Goal: Task Accomplishment & Management: Manage account settings

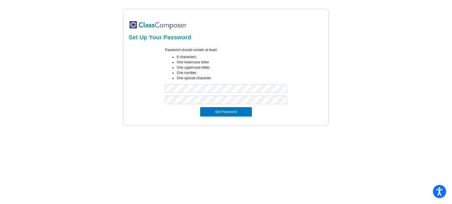
click at [301, 54] on div "Password should contain at least: 8 characters. One lowercase letter. One upper…" at bounding box center [226, 71] width 196 height 49
click at [225, 112] on button "Set Password" at bounding box center [226, 111] width 52 height 9
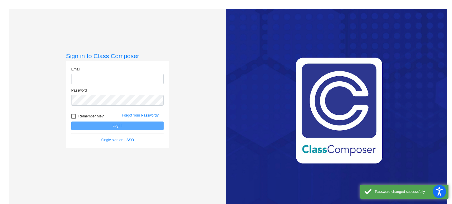
type input "[EMAIL_ADDRESS][DOMAIN_NAME]"
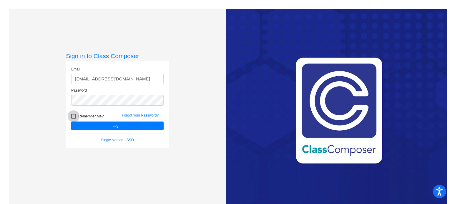
click at [71, 116] on div at bounding box center [73, 116] width 5 height 5
click at [73, 119] on input "Remember Me?" at bounding box center [73, 119] width 0 height 0
checkbox input "true"
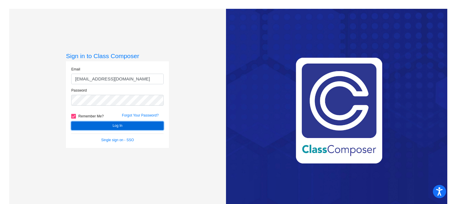
click at [128, 124] on button "Log In" at bounding box center [117, 126] width 92 height 9
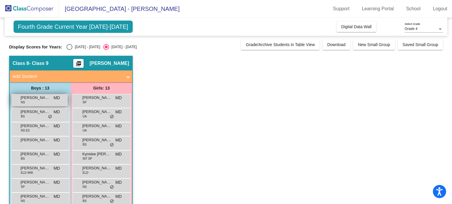
click at [41, 103] on div "[PERSON_NAME] NS MD lock do_not_disturb_alt" at bounding box center [39, 100] width 56 height 12
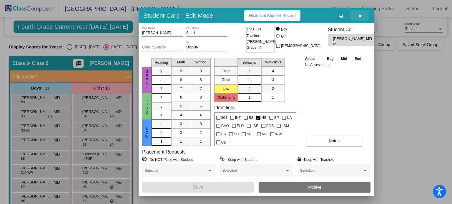
click at [360, 15] on icon "button" at bounding box center [359, 16] width 3 height 4
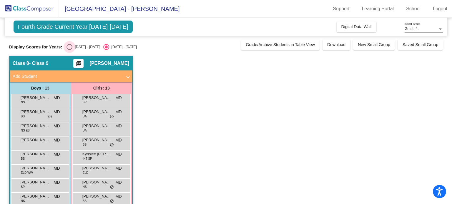
click at [71, 44] on div "Select an option" at bounding box center [69, 47] width 6 height 6
click at [69, 50] on input "[DATE] - [DATE]" at bounding box center [69, 50] width 0 height 0
radio input "true"
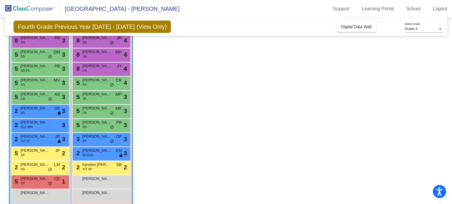
scroll to position [73, 0]
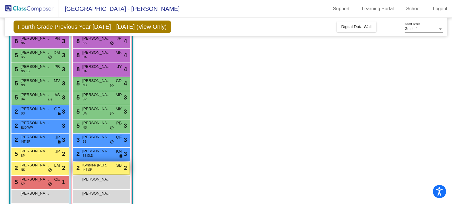
click at [103, 172] on div "2 Kynslee [PERSON_NAME] INT SP SB lock do_not_disturb_alt 2" at bounding box center [101, 168] width 56 height 12
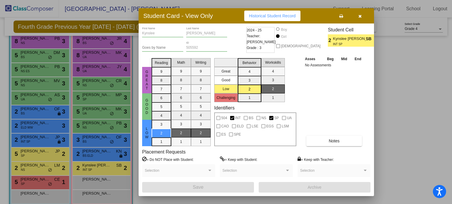
click at [333, 106] on div "Asses Beg Mid End No Assessments Notes" at bounding box center [334, 101] width 62 height 91
click at [357, 15] on button "button" at bounding box center [359, 16] width 19 height 11
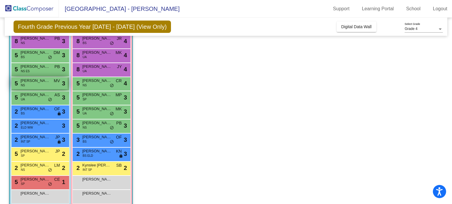
scroll to position [0, 0]
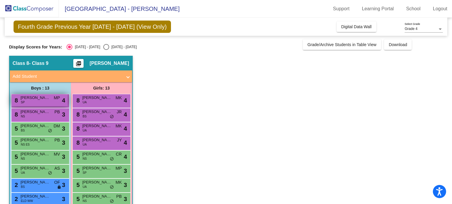
click at [46, 103] on div "8 [PERSON_NAME] MP lock do_not_disturb_alt 4" at bounding box center [39, 100] width 56 height 12
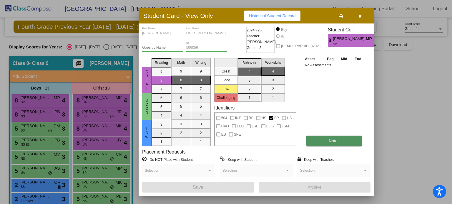
click at [348, 145] on button "Notes" at bounding box center [334, 141] width 56 height 11
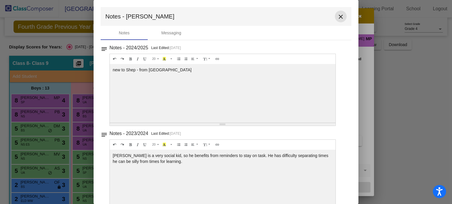
click at [341, 16] on button "close" at bounding box center [341, 17] width 12 height 12
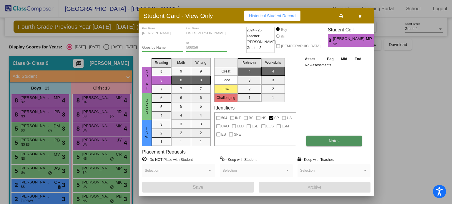
click at [340, 137] on button "Notes" at bounding box center [334, 141] width 56 height 11
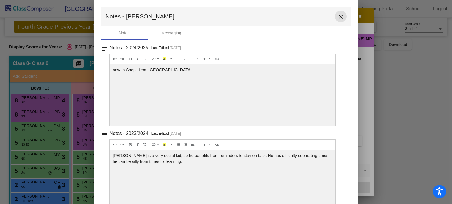
click at [337, 15] on mat-icon "close" at bounding box center [340, 16] width 7 height 7
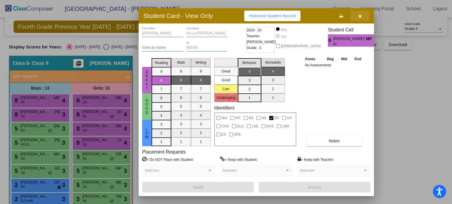
click at [360, 12] on button "button" at bounding box center [359, 16] width 19 height 11
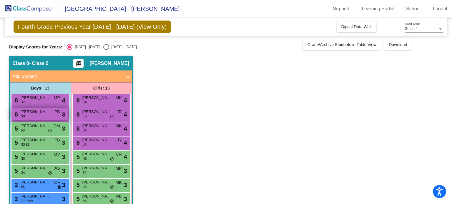
click at [37, 115] on div "8 [PERSON_NAME] Small NS PB lock do_not_disturb_alt 3" at bounding box center [39, 114] width 56 height 12
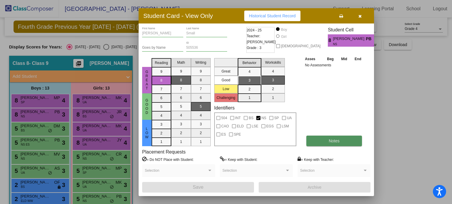
click at [337, 137] on button "Notes" at bounding box center [334, 141] width 56 height 11
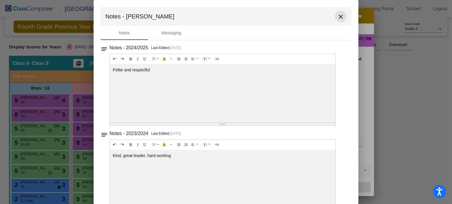
click at [338, 14] on mat-icon "close" at bounding box center [340, 16] width 7 height 7
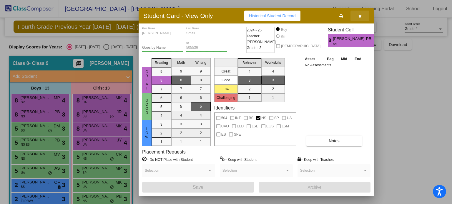
click at [358, 16] on icon "button" at bounding box center [359, 16] width 3 height 4
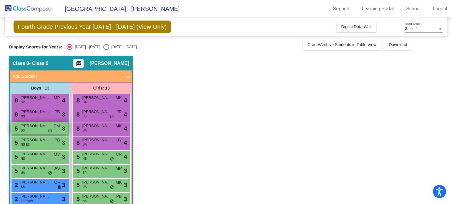
click at [41, 127] on span "[PERSON_NAME]" at bounding box center [35, 126] width 29 height 6
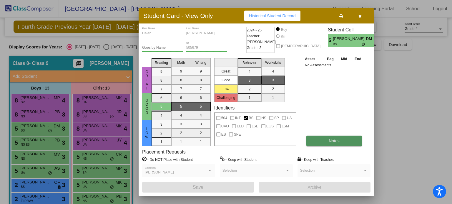
click at [340, 138] on button "Notes" at bounding box center [334, 141] width 56 height 11
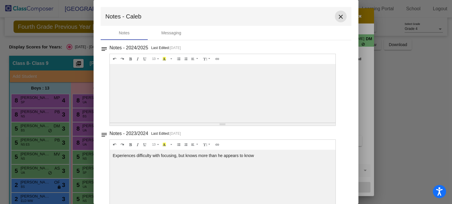
click at [338, 17] on mat-icon "close" at bounding box center [340, 16] width 7 height 7
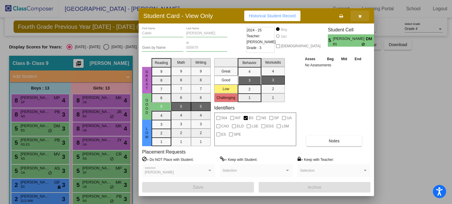
click at [359, 16] on icon "button" at bounding box center [359, 16] width 3 height 4
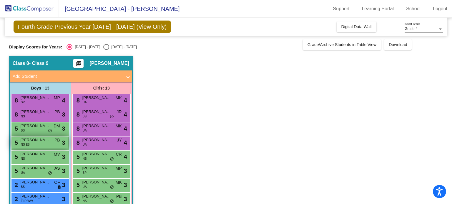
click at [44, 139] on span "[PERSON_NAME]" at bounding box center [35, 140] width 29 height 6
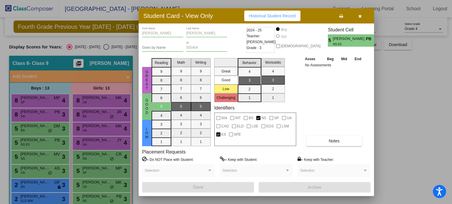
click at [339, 93] on div "Asses Beg Mid End No Assessments Notes" at bounding box center [334, 101] width 62 height 91
click at [330, 146] on button "Notes" at bounding box center [334, 141] width 56 height 11
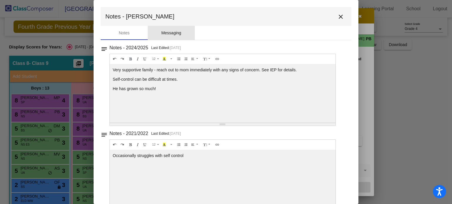
click at [169, 35] on div "Messaging" at bounding box center [171, 33] width 20 height 6
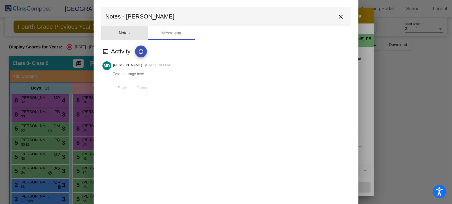
click at [118, 30] on div "Notes" at bounding box center [124, 33] width 47 height 14
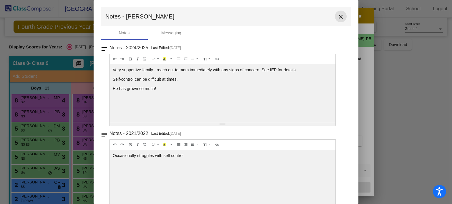
click at [340, 17] on mat-icon "close" at bounding box center [340, 16] width 7 height 7
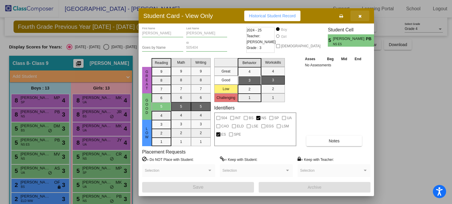
click at [360, 16] on icon "button" at bounding box center [359, 16] width 3 height 4
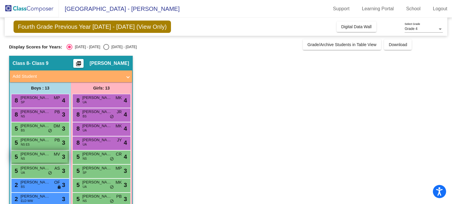
click at [39, 160] on div "5 [PERSON_NAME] NS MV lock do_not_disturb_alt 3" at bounding box center [39, 157] width 56 height 12
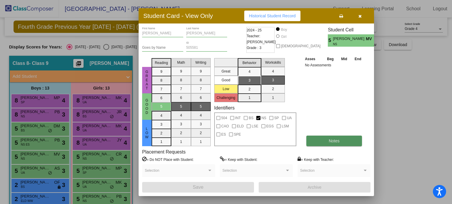
click at [326, 145] on button "Notes" at bounding box center [334, 141] width 56 height 11
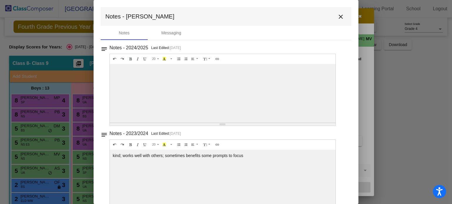
click at [330, 18] on mat-toolbar "Notes - [PERSON_NAME]" at bounding box center [226, 16] width 250 height 19
click at [337, 17] on mat-icon "close" at bounding box center [340, 16] width 7 height 7
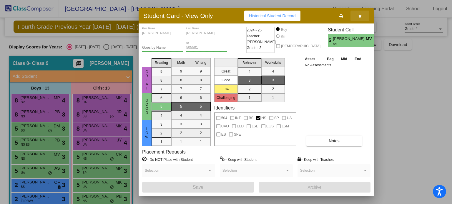
click at [358, 16] on icon "button" at bounding box center [359, 16] width 3 height 4
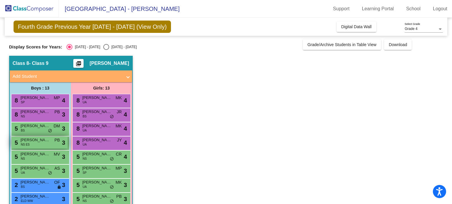
click at [36, 142] on span "[PERSON_NAME]" at bounding box center [35, 140] width 29 height 6
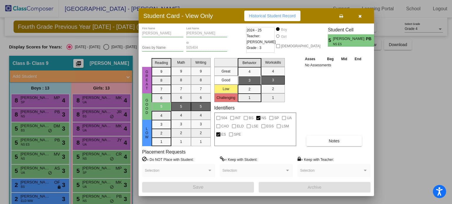
click at [36, 152] on div at bounding box center [226, 102] width 452 height 204
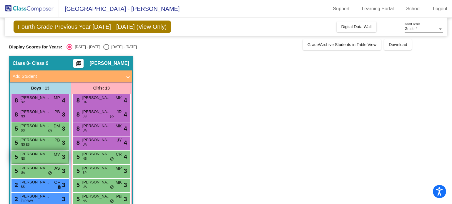
click at [48, 159] on div "5 [PERSON_NAME] NS MV lock do_not_disturb_alt 3" at bounding box center [39, 157] width 56 height 12
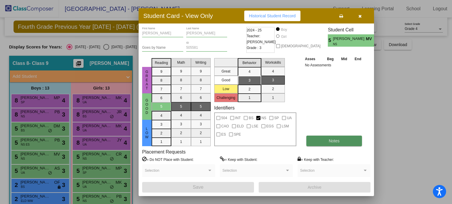
click at [317, 141] on button "Notes" at bounding box center [334, 141] width 56 height 11
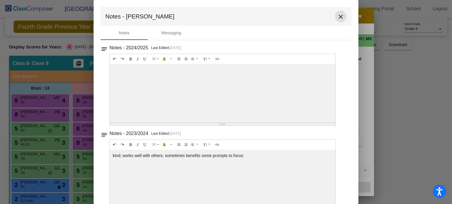
click at [337, 19] on mat-icon "close" at bounding box center [340, 16] width 7 height 7
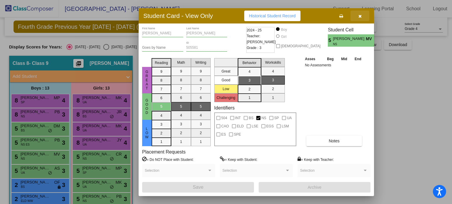
click at [363, 15] on button "button" at bounding box center [359, 16] width 19 height 11
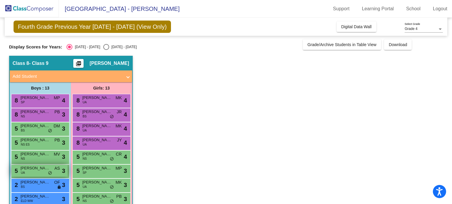
click at [41, 172] on div "5 [PERSON_NAME] UA AS lock do_not_disturb_alt 3" at bounding box center [39, 171] width 56 height 12
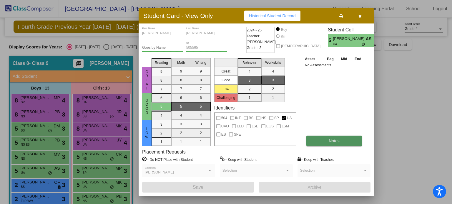
click at [318, 142] on button "Notes" at bounding box center [334, 141] width 56 height 11
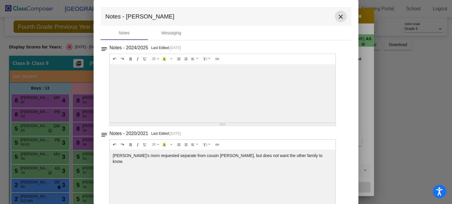
click at [338, 15] on mat-icon "close" at bounding box center [340, 16] width 7 height 7
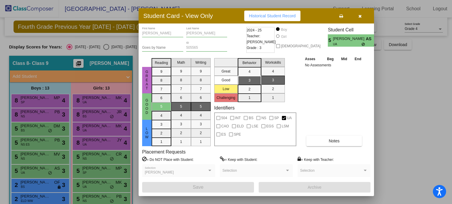
click at [359, 15] on icon "button" at bounding box center [359, 16] width 3 height 4
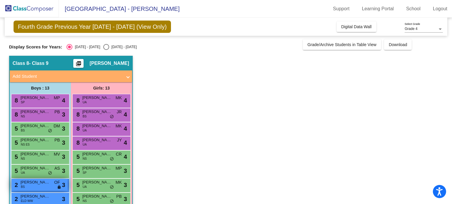
click at [44, 184] on span "[PERSON_NAME] [PERSON_NAME]" at bounding box center [35, 183] width 29 height 6
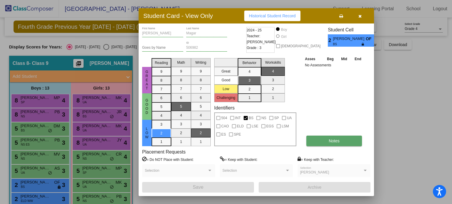
click at [343, 143] on button "Notes" at bounding box center [334, 141] width 56 height 11
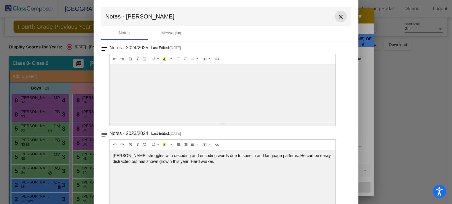
click at [337, 16] on mat-icon "close" at bounding box center [340, 16] width 7 height 7
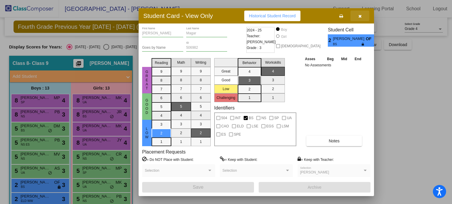
click at [361, 13] on button "button" at bounding box center [359, 16] width 19 height 11
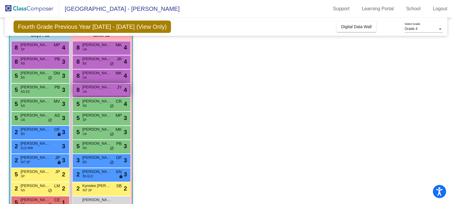
scroll to position [82, 0]
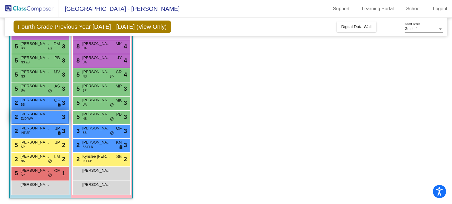
click at [33, 117] on div "2 [PERSON_NAME] [PERSON_NAME] lock do_not_disturb_alt 3" at bounding box center [39, 117] width 56 height 12
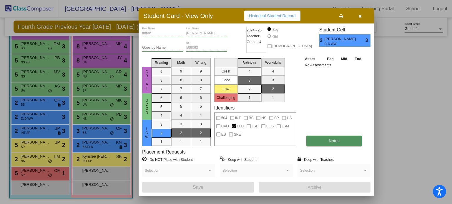
click at [329, 137] on button "Notes" at bounding box center [334, 141] width 56 height 11
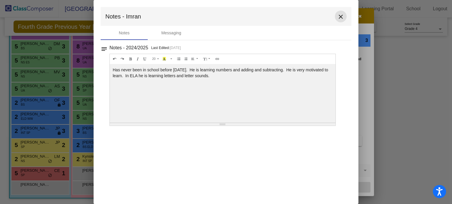
click at [341, 17] on mat-icon "close" at bounding box center [340, 16] width 7 height 7
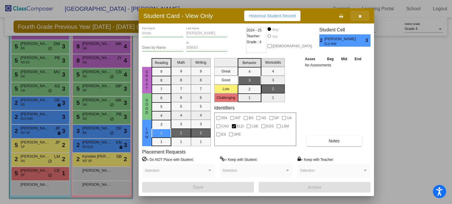
click at [359, 16] on icon "button" at bounding box center [359, 16] width 3 height 4
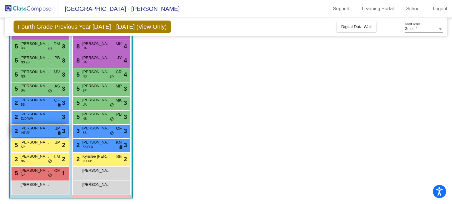
click at [38, 129] on span "[PERSON_NAME]" at bounding box center [35, 129] width 29 height 6
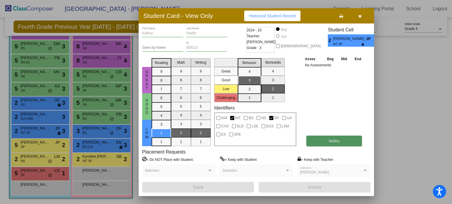
click at [330, 139] on span "Notes" at bounding box center [333, 141] width 11 height 5
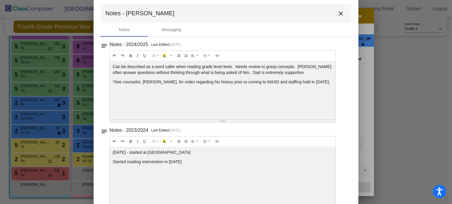
scroll to position [0, 0]
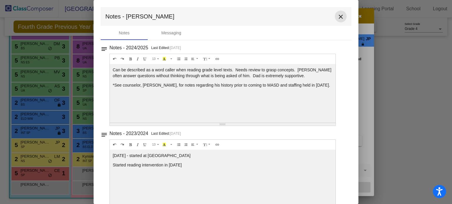
click at [340, 14] on mat-icon "close" at bounding box center [340, 16] width 7 height 7
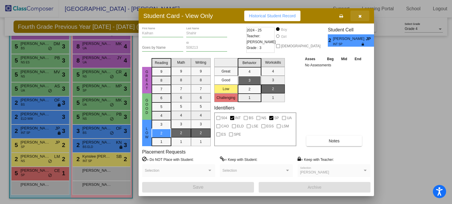
click at [359, 17] on icon "button" at bounding box center [359, 16] width 3 height 4
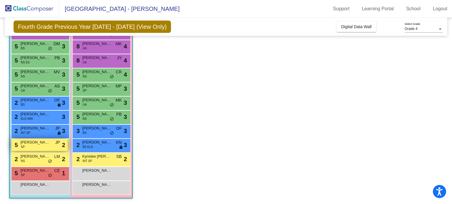
click at [45, 145] on span "[PERSON_NAME]" at bounding box center [35, 143] width 29 height 6
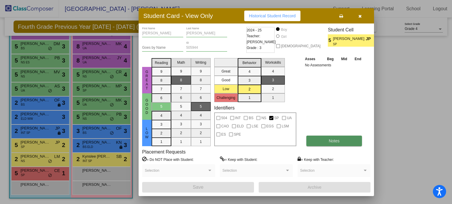
click at [330, 140] on span "Notes" at bounding box center [333, 141] width 11 height 5
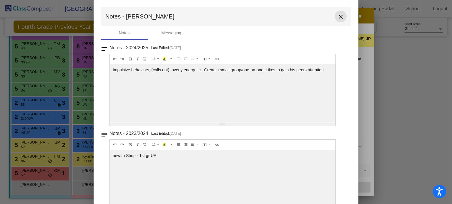
click at [338, 15] on mat-icon "close" at bounding box center [340, 16] width 7 height 7
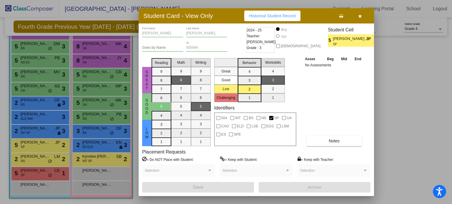
click at [42, 162] on div at bounding box center [226, 102] width 452 height 204
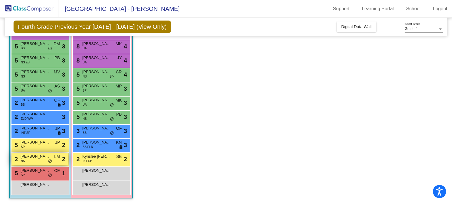
click at [37, 159] on span "[PERSON_NAME]" at bounding box center [35, 157] width 29 height 6
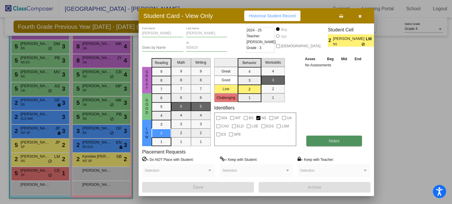
click at [325, 139] on button "Notes" at bounding box center [334, 141] width 56 height 11
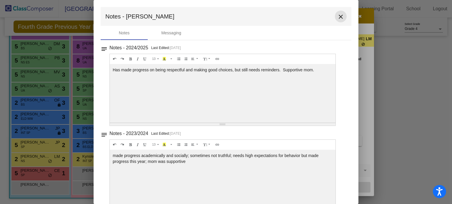
click at [337, 17] on mat-icon "close" at bounding box center [340, 16] width 7 height 7
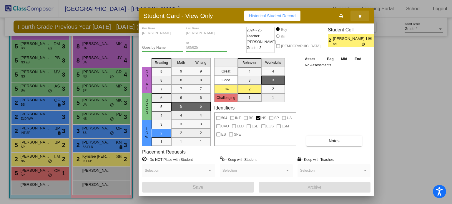
click at [361, 13] on button "button" at bounding box center [359, 16] width 19 height 11
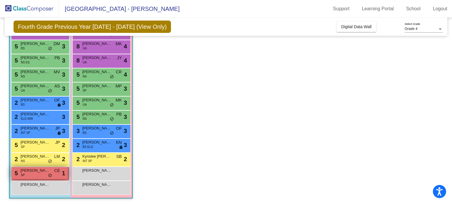
click at [35, 175] on div "5 [PERSON_NAME] SP CE lock do_not_disturb_alt 1" at bounding box center [39, 173] width 56 height 12
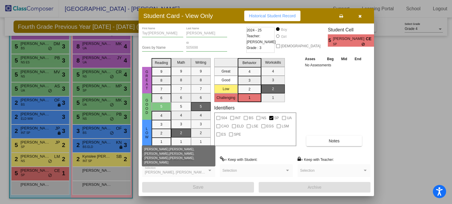
click at [202, 171] on span "[PERSON_NAME], [PERSON_NAME], [PERSON_NAME], [PERSON_NAME], [PERSON_NAME], [PER…" at bounding box center [252, 173] width 215 height 4
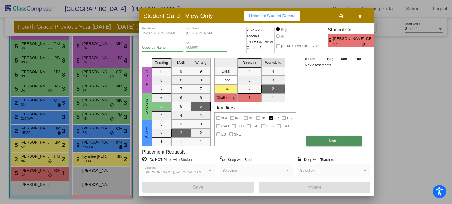
click at [324, 143] on button "Notes" at bounding box center [334, 141] width 56 height 11
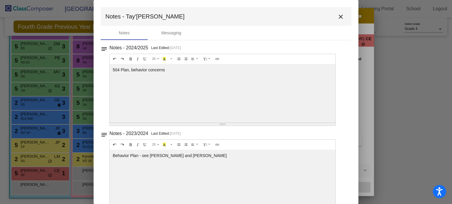
click at [340, 17] on mat-icon "close" at bounding box center [340, 16] width 7 height 7
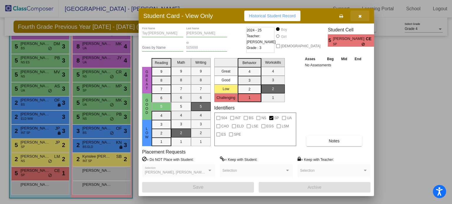
click at [359, 14] on icon "button" at bounding box center [359, 16] width 3 height 4
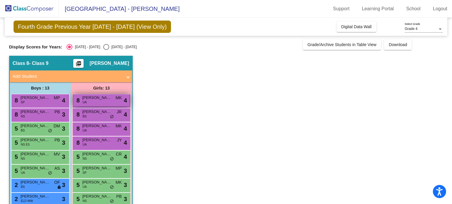
click at [99, 98] on span "[PERSON_NAME] [PERSON_NAME] [PERSON_NAME]" at bounding box center [96, 98] width 29 height 6
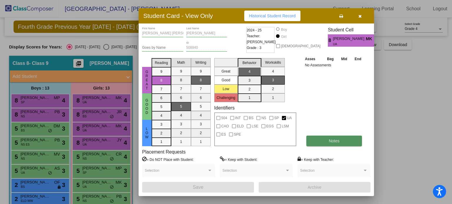
click at [331, 141] on span "Notes" at bounding box center [333, 141] width 11 height 5
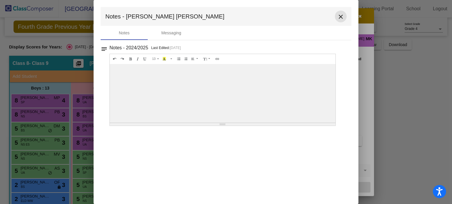
click at [338, 15] on mat-icon "close" at bounding box center [340, 16] width 7 height 7
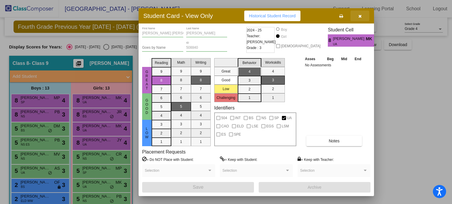
click at [356, 16] on button "button" at bounding box center [359, 16] width 19 height 11
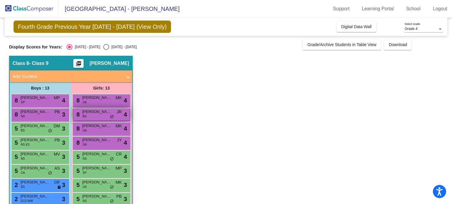
click at [102, 113] on span "[PERSON_NAME]" at bounding box center [96, 112] width 29 height 6
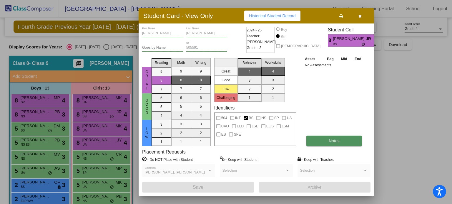
click at [328, 142] on button "Notes" at bounding box center [334, 141] width 56 height 11
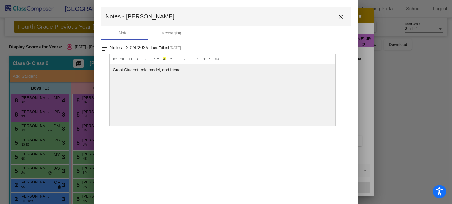
drag, startPoint x: 339, startPoint y: 85, endPoint x: 339, endPoint y: 18, distance: 67.0
click at [339, 18] on div "Notes - [PERSON_NAME] close Notes Messaging notes Notes - 2024/2025 Last Edited…" at bounding box center [226, 66] width 250 height 119
click at [339, 18] on mat-icon "close" at bounding box center [340, 16] width 7 height 7
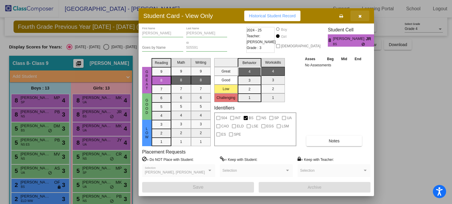
click at [360, 16] on icon "button" at bounding box center [359, 16] width 3 height 4
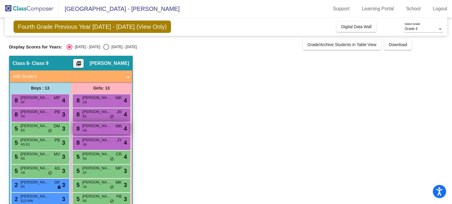
click at [93, 124] on span "[PERSON_NAME]" at bounding box center [96, 126] width 29 height 6
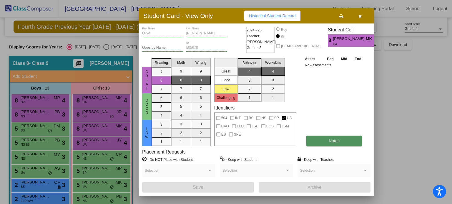
click at [334, 137] on button "Notes" at bounding box center [334, 141] width 56 height 11
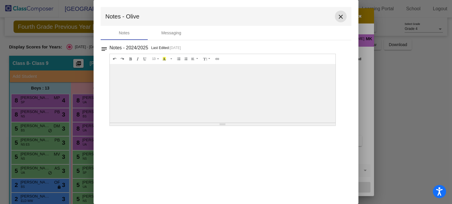
click at [341, 13] on mat-icon "close" at bounding box center [340, 16] width 7 height 7
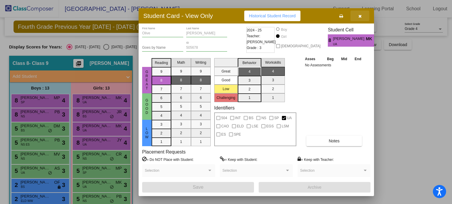
click at [358, 15] on icon "button" at bounding box center [359, 16] width 3 height 4
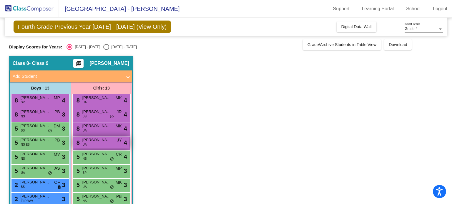
click at [86, 146] on span "UA" at bounding box center [85, 145] width 4 height 4
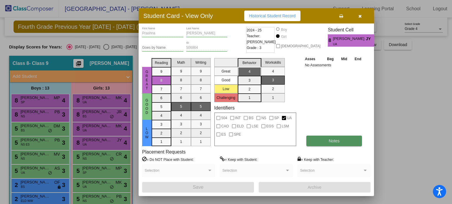
click at [339, 139] on span "Notes" at bounding box center [333, 141] width 11 height 5
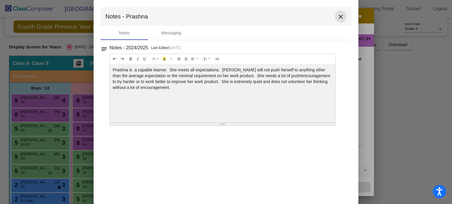
click at [342, 15] on mat-icon "close" at bounding box center [340, 16] width 7 height 7
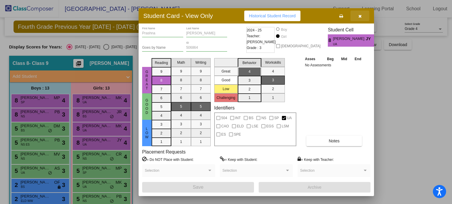
click at [360, 14] on icon "button" at bounding box center [359, 16] width 3 height 4
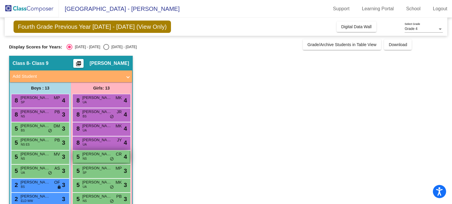
click at [96, 155] on span "[PERSON_NAME]" at bounding box center [96, 154] width 29 height 6
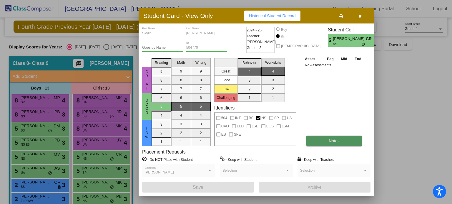
click at [340, 138] on button "Notes" at bounding box center [334, 141] width 56 height 11
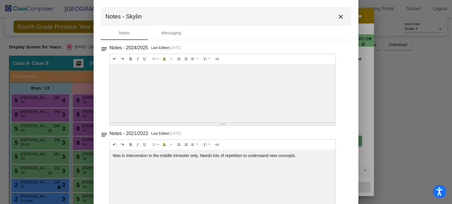
scroll to position [14, 0]
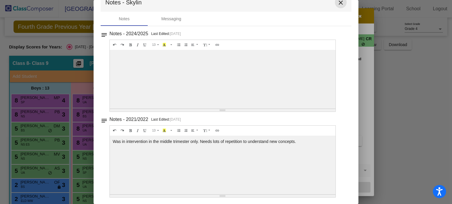
click at [338, 3] on mat-icon "close" at bounding box center [340, 2] width 7 height 7
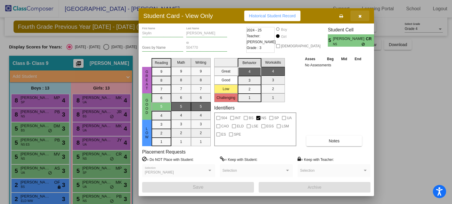
click at [359, 15] on icon "button" at bounding box center [359, 16] width 3 height 4
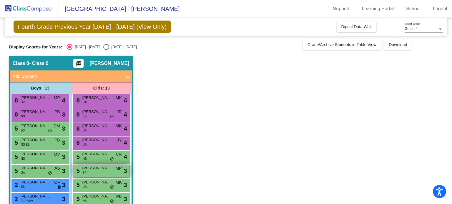
click at [107, 170] on span "[PERSON_NAME]" at bounding box center [96, 169] width 29 height 6
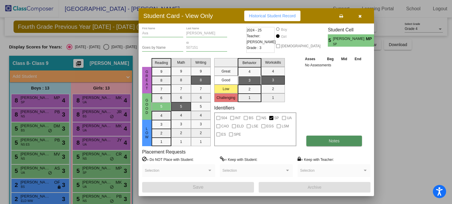
click at [341, 143] on button "Notes" at bounding box center [334, 141] width 56 height 11
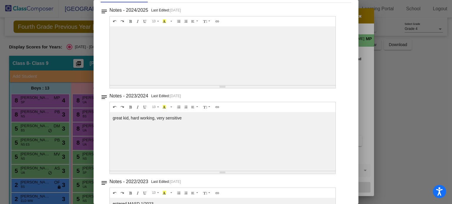
scroll to position [0, 0]
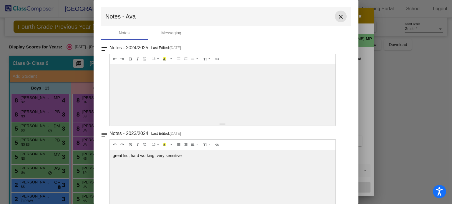
click at [338, 15] on mat-icon "close" at bounding box center [340, 16] width 7 height 7
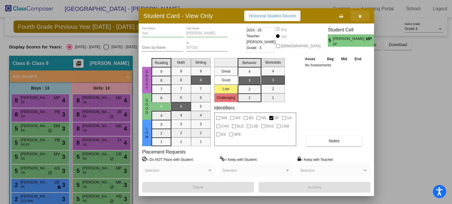
click at [359, 14] on icon "button" at bounding box center [359, 16] width 3 height 4
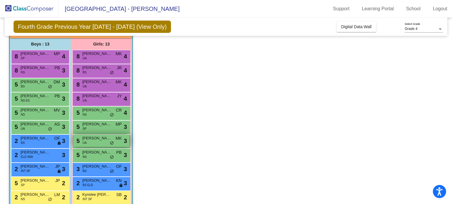
scroll to position [43, 0]
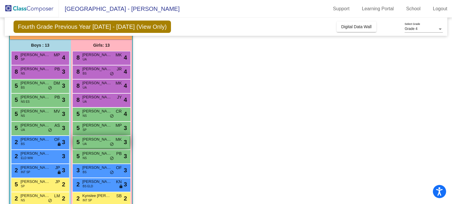
click at [98, 145] on div "5 [PERSON_NAME] UA MK lock do_not_disturb_alt 3" at bounding box center [101, 142] width 56 height 12
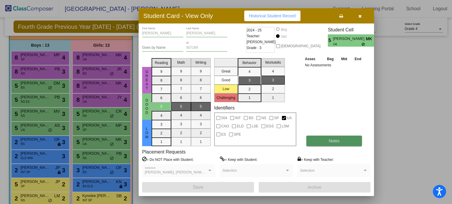
click at [330, 141] on span "Notes" at bounding box center [333, 141] width 11 height 5
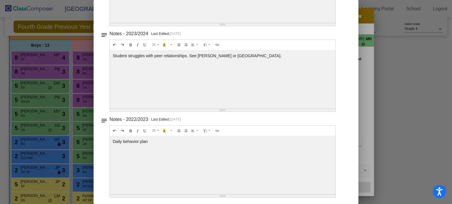
scroll to position [0, 0]
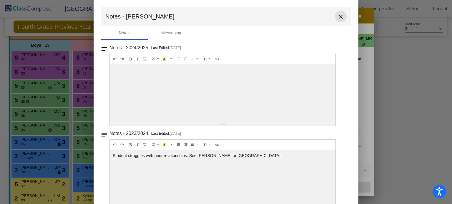
click at [338, 16] on mat-icon "close" at bounding box center [340, 16] width 7 height 7
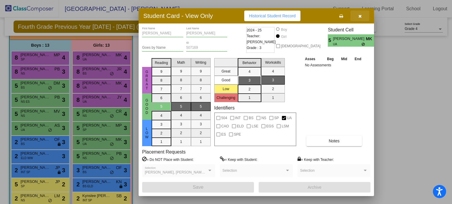
click at [359, 16] on icon "button" at bounding box center [359, 16] width 3 height 4
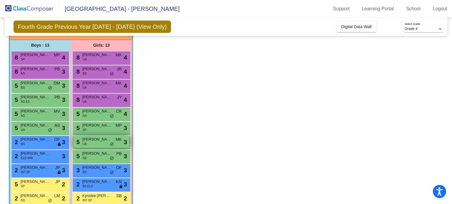
click at [102, 143] on div "5 [PERSON_NAME] UA MK lock do_not_disturb_alt 3" at bounding box center [101, 142] width 56 height 12
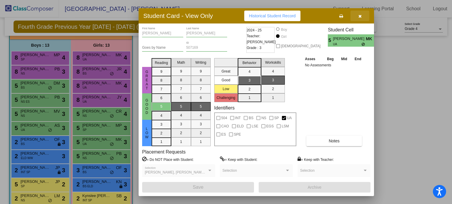
click at [359, 14] on span "button" at bounding box center [359, 16] width 3 height 5
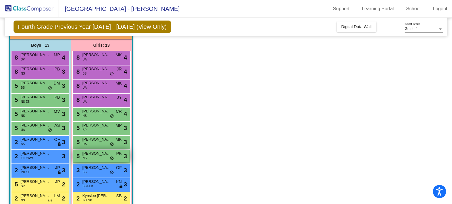
click at [92, 154] on span "[PERSON_NAME]" at bounding box center [96, 154] width 29 height 6
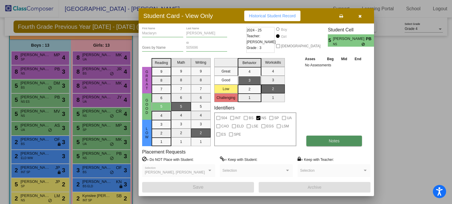
click at [328, 139] on span "Notes" at bounding box center [333, 141] width 11 height 5
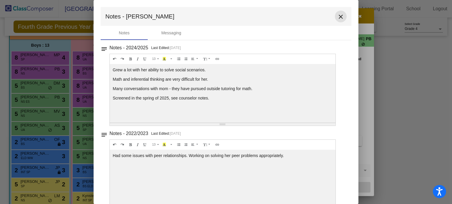
click at [337, 16] on mat-icon "close" at bounding box center [340, 16] width 7 height 7
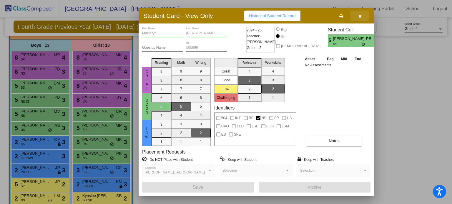
click at [360, 14] on icon "button" at bounding box center [359, 16] width 3 height 4
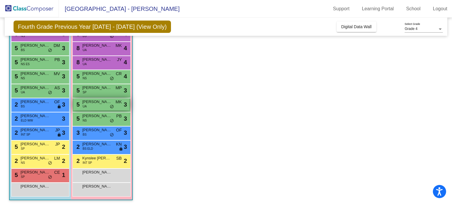
scroll to position [82, 0]
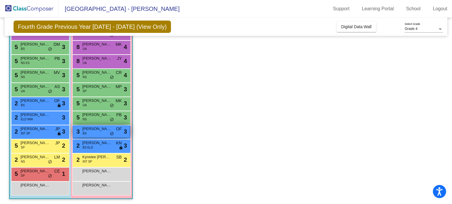
click at [95, 128] on span "[PERSON_NAME]" at bounding box center [96, 129] width 29 height 6
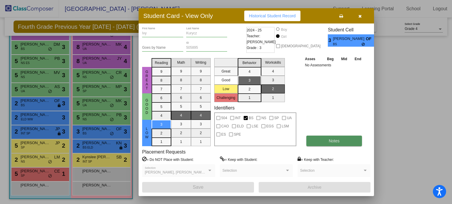
click at [336, 140] on span "Notes" at bounding box center [333, 141] width 11 height 5
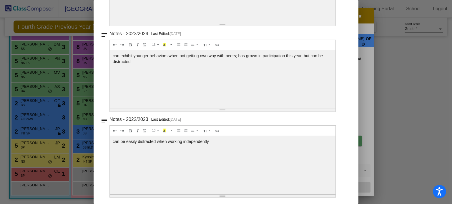
scroll to position [0, 0]
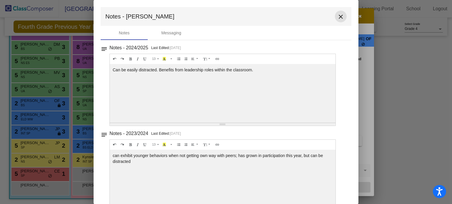
click at [338, 17] on mat-icon "close" at bounding box center [340, 16] width 7 height 7
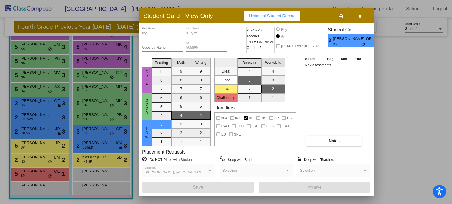
click at [105, 145] on div at bounding box center [226, 102] width 452 height 204
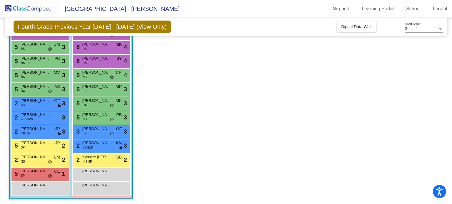
click at [105, 145] on span "[PERSON_NAME]" at bounding box center [96, 143] width 29 height 6
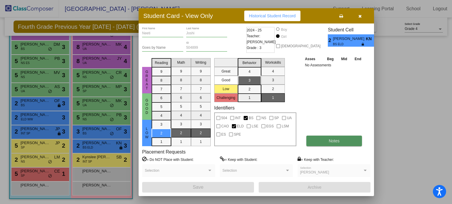
click at [320, 143] on button "Notes" at bounding box center [334, 141] width 56 height 11
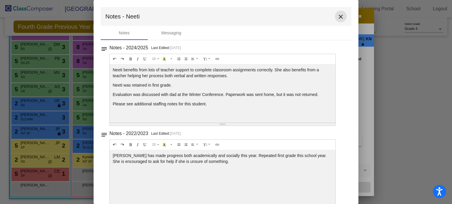
click at [338, 14] on mat-icon "close" at bounding box center [340, 16] width 7 height 7
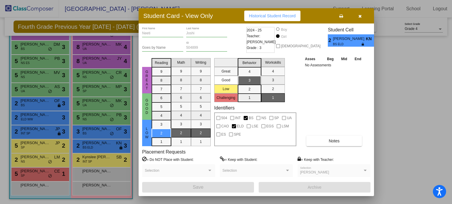
click at [97, 157] on div at bounding box center [226, 102] width 452 height 204
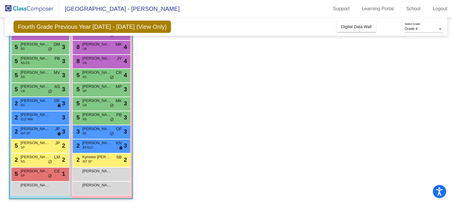
click at [97, 157] on span "Kynslee [PERSON_NAME]" at bounding box center [96, 157] width 29 height 6
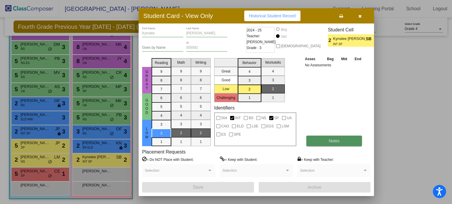
click at [333, 143] on button "Notes" at bounding box center [334, 141] width 56 height 11
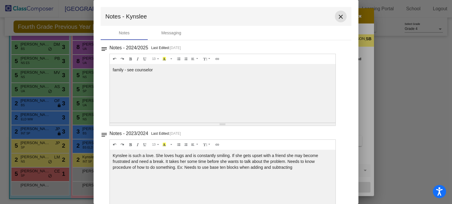
click at [337, 13] on button "close" at bounding box center [341, 17] width 12 height 12
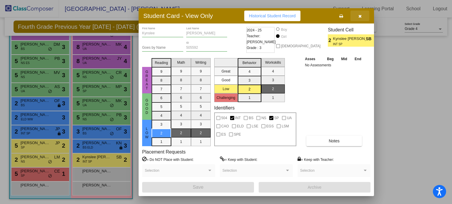
click at [358, 15] on icon "button" at bounding box center [359, 16] width 3 height 4
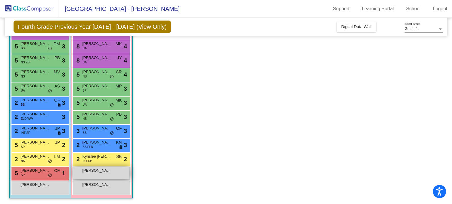
scroll to position [81, 0]
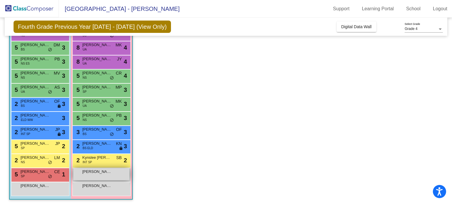
click at [88, 178] on div "[PERSON_NAME] lock do_not_disturb_alt" at bounding box center [101, 174] width 56 height 12
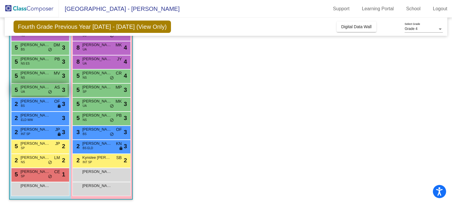
click at [37, 86] on span "[PERSON_NAME]" at bounding box center [35, 87] width 29 height 6
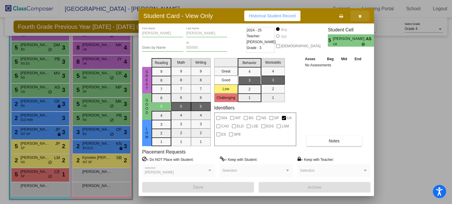
click at [360, 16] on icon "button" at bounding box center [359, 16] width 3 height 4
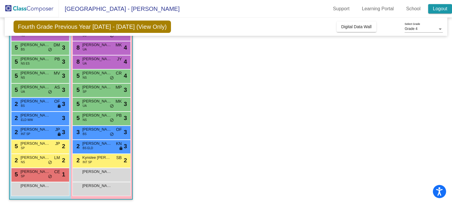
click at [442, 4] on link "Logout" at bounding box center [440, 8] width 24 height 9
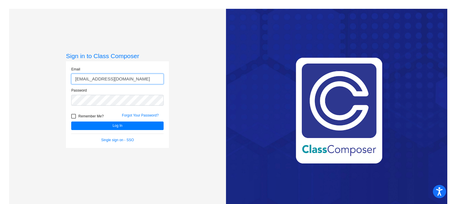
click at [143, 79] on input "[EMAIL_ADDRESS][DOMAIN_NAME]" at bounding box center [117, 79] width 92 height 11
type input "[EMAIL_ADDRESS][DOMAIN_NAME]"
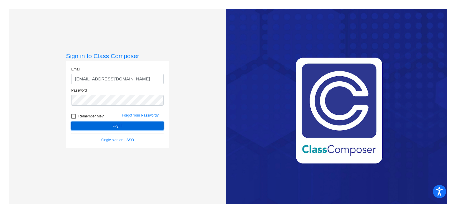
click at [123, 122] on button "Log In" at bounding box center [117, 126] width 92 height 9
